Goal: Task Accomplishment & Management: Manage account settings

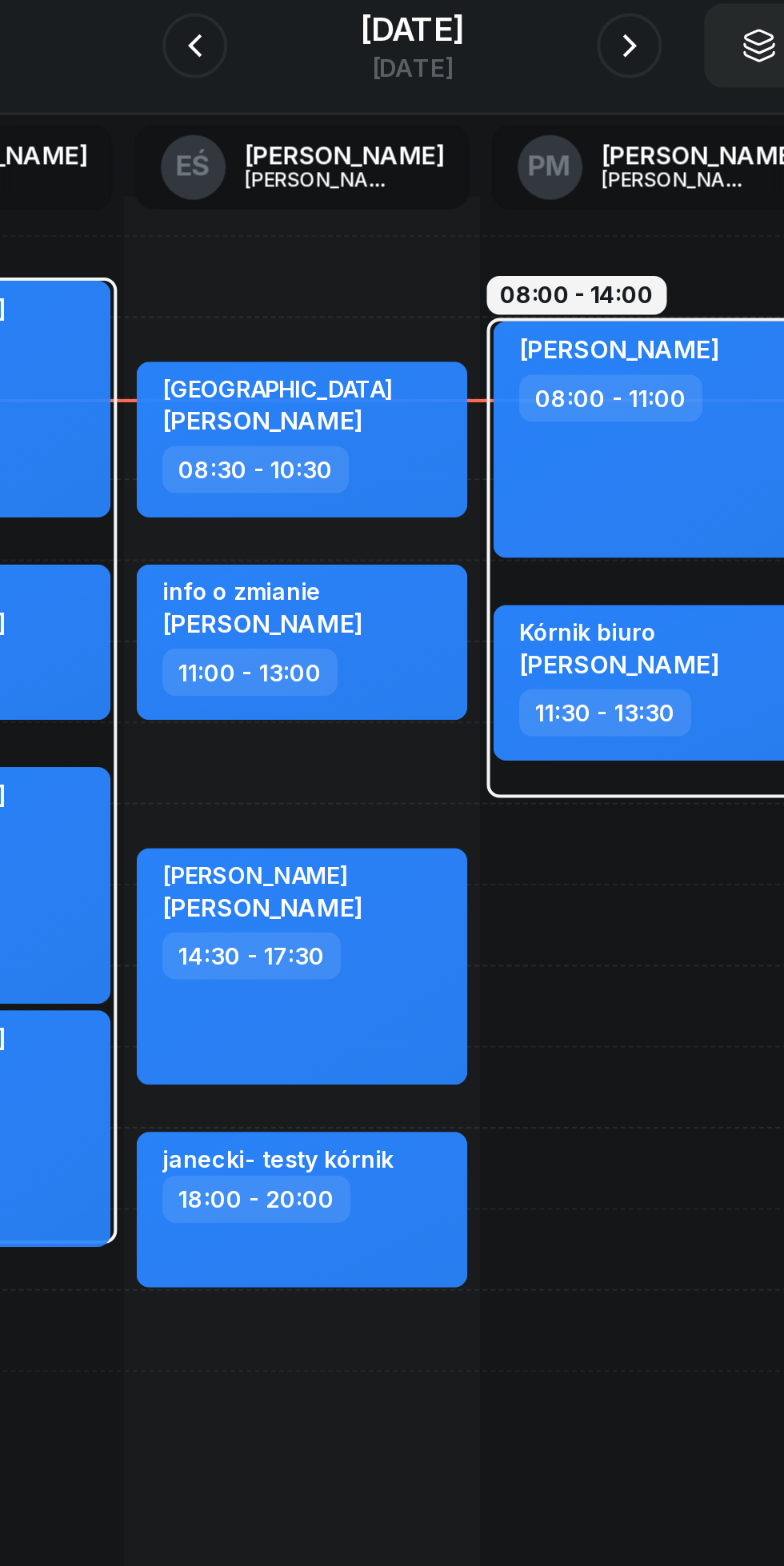
click at [502, 182] on icon "button" at bounding box center [498, 178] width 6 height 11
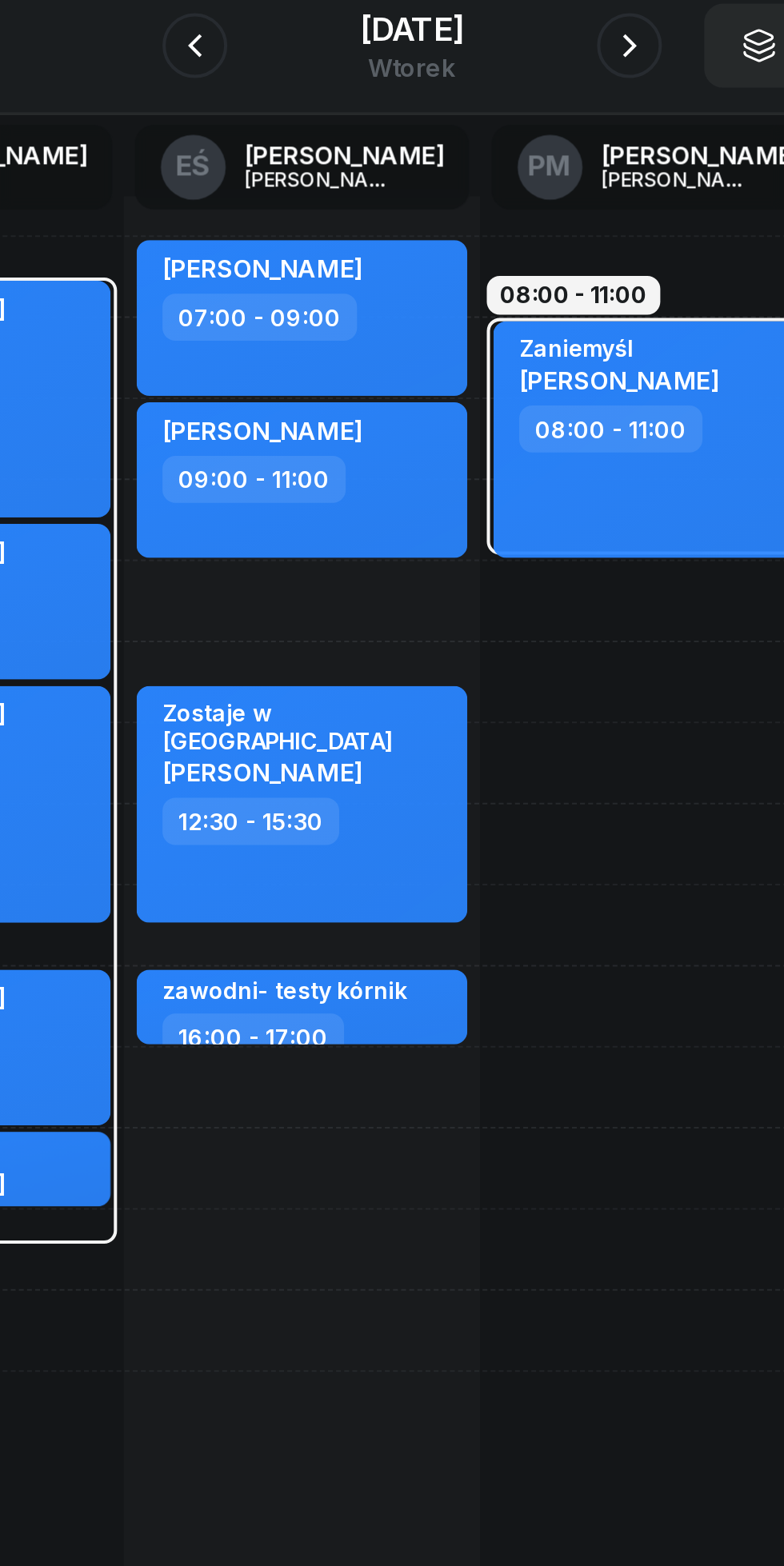
click at [502, 177] on icon "button" at bounding box center [498, 178] width 6 height 11
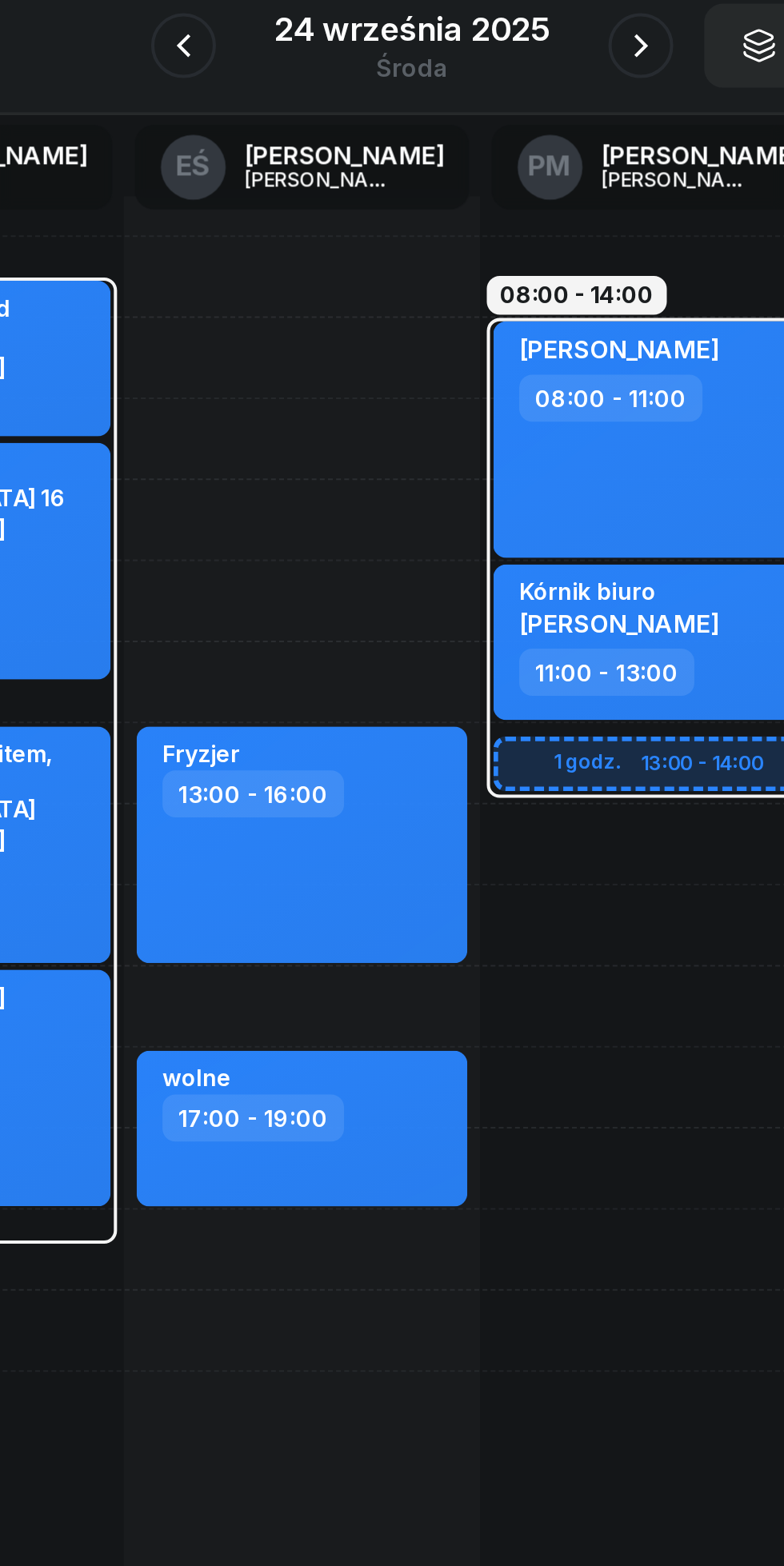
click at [282, 176] on icon "button" at bounding box center [278, 178] width 6 height 11
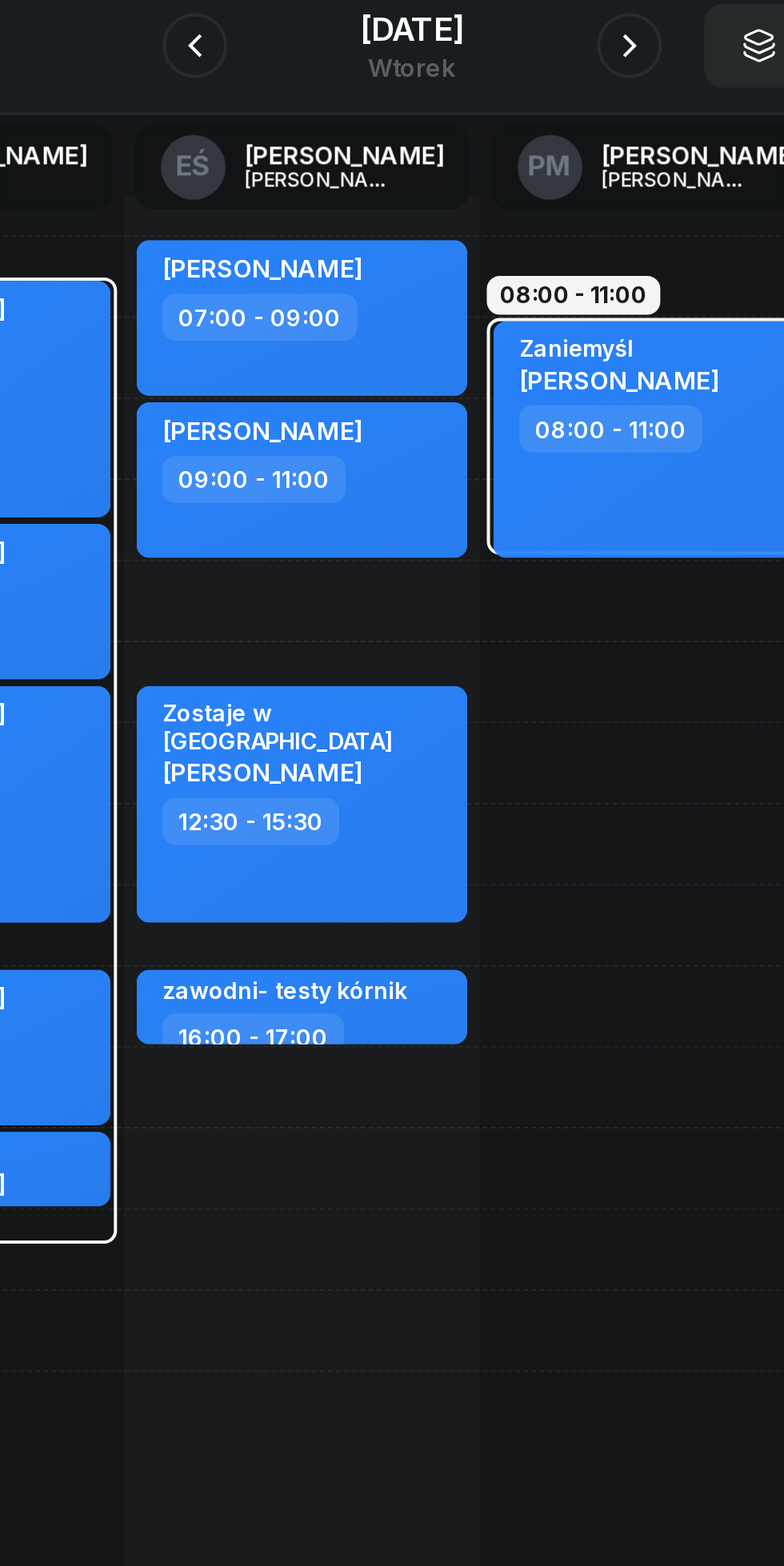
click at [293, 175] on button "button" at bounding box center [284, 178] width 32 height 32
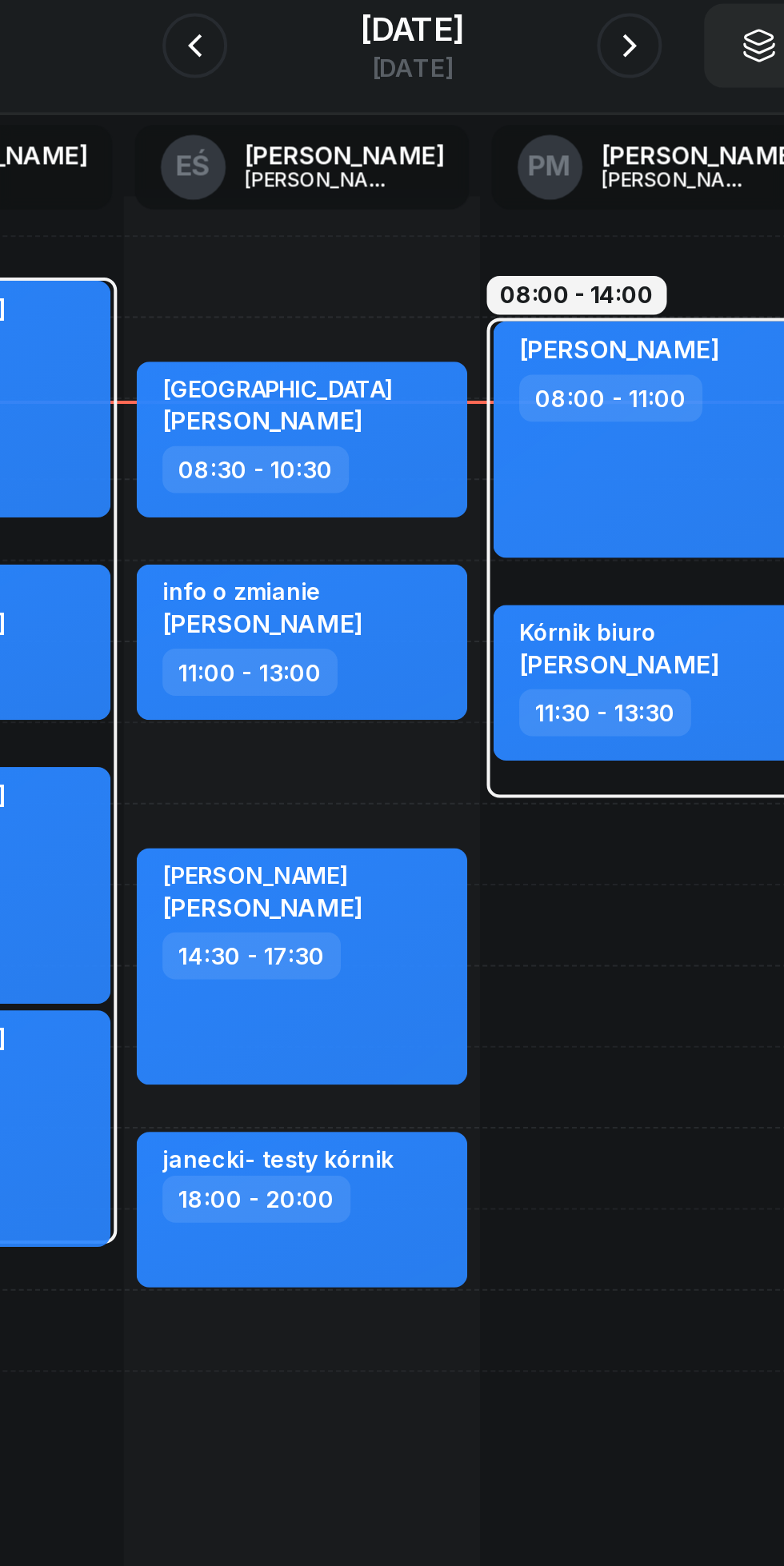
click at [501, 182] on icon "button" at bounding box center [499, 179] width 19 height 19
